Goal: Information Seeking & Learning: Learn about a topic

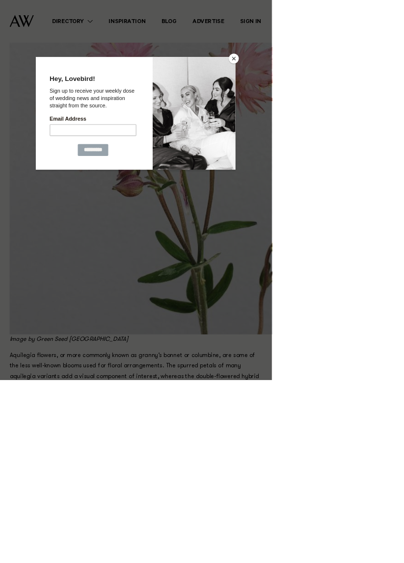
scroll to position [1939, 0]
click at [355, 94] on button "Close" at bounding box center [347, 87] width 15 height 15
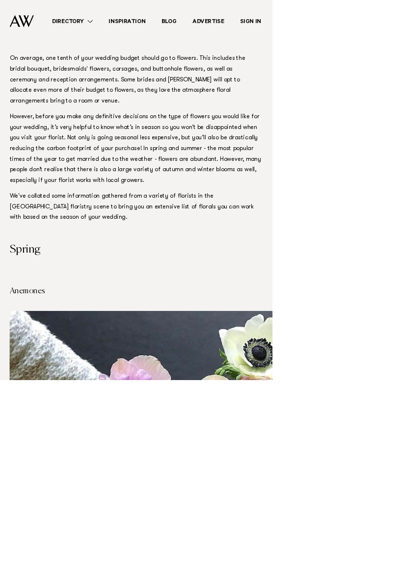
scroll to position [0, 0]
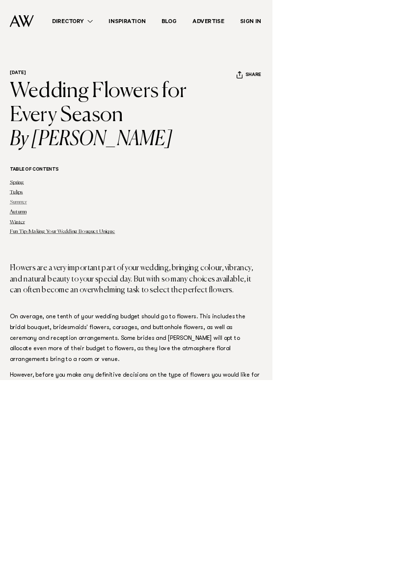
click at [24, 299] on link "Summer" at bounding box center [29, 300] width 26 height 8
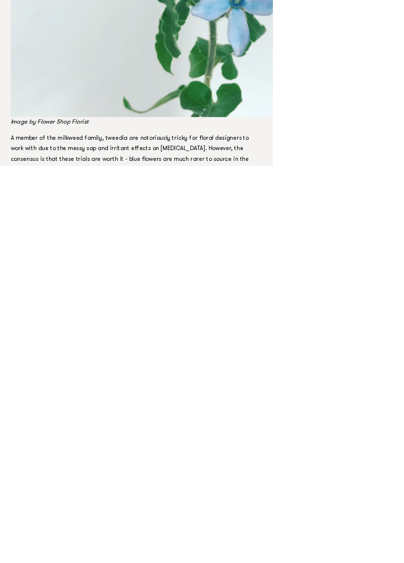
scroll to position [12710, 0]
